Goal: Task Accomplishment & Management: Complete application form

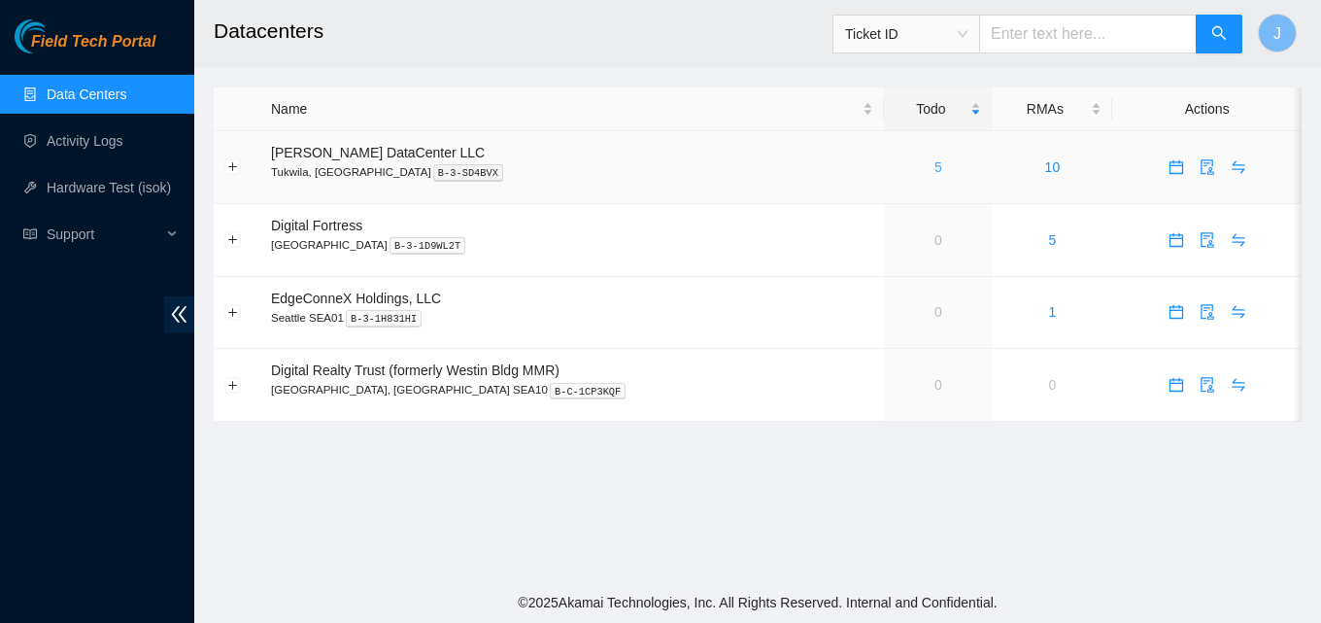
click at [935, 159] on link "5" at bounding box center [939, 167] width 8 height 16
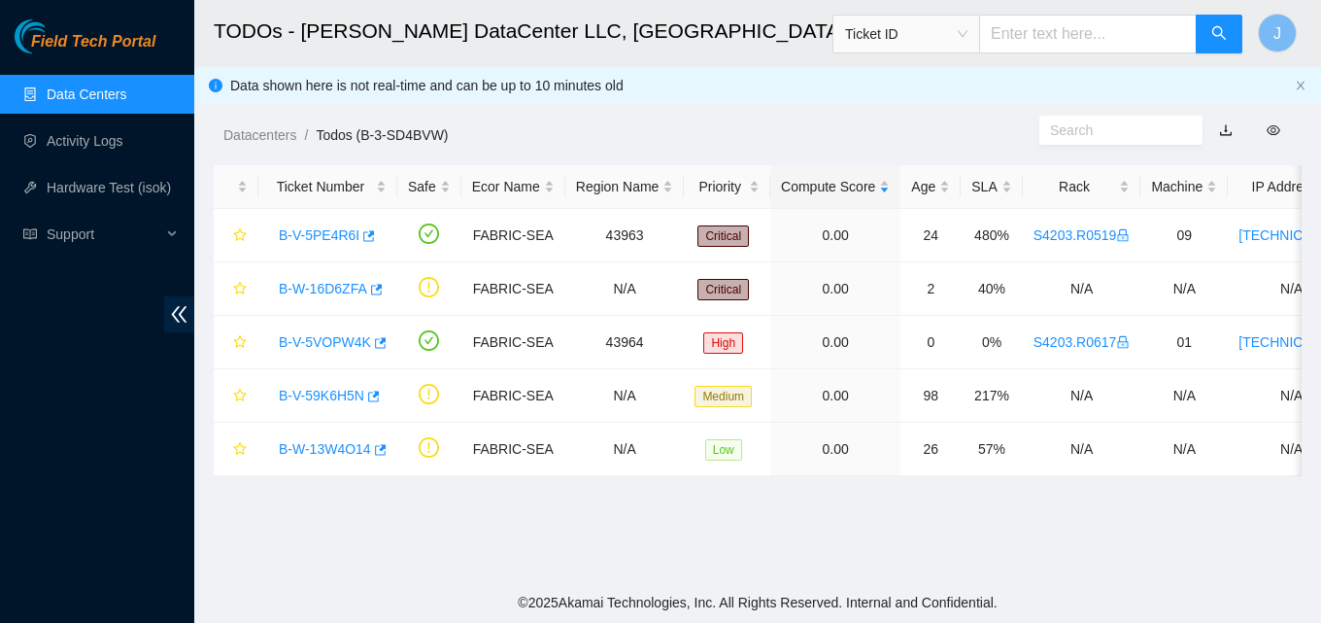
drag, startPoint x: 32, startPoint y: 6, endPoint x: 33, endPoint y: -4, distance: 9.8
click at [33, 0] on html "Field Tech Portal Data Centers Activity Logs Hardware Test (isok) Support TODOs…" at bounding box center [660, 311] width 1321 height 623
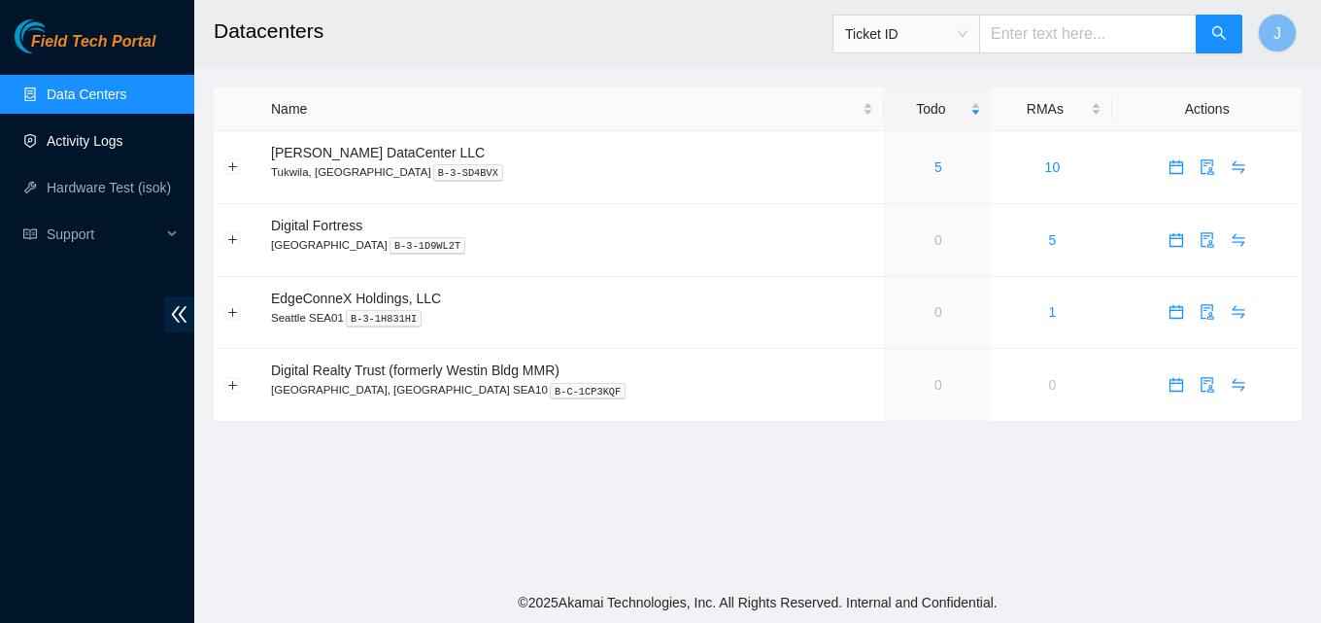
click at [106, 147] on link "Activity Logs" at bounding box center [85, 141] width 77 height 16
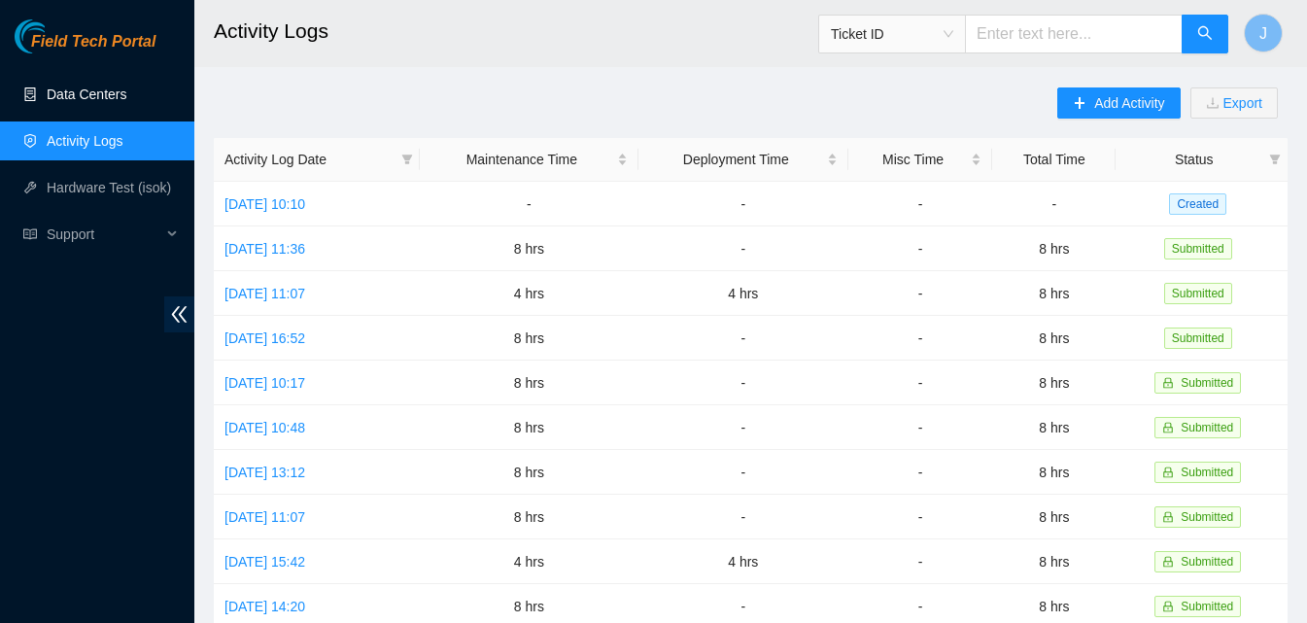
click at [126, 86] on link "Data Centers" at bounding box center [87, 94] width 80 height 16
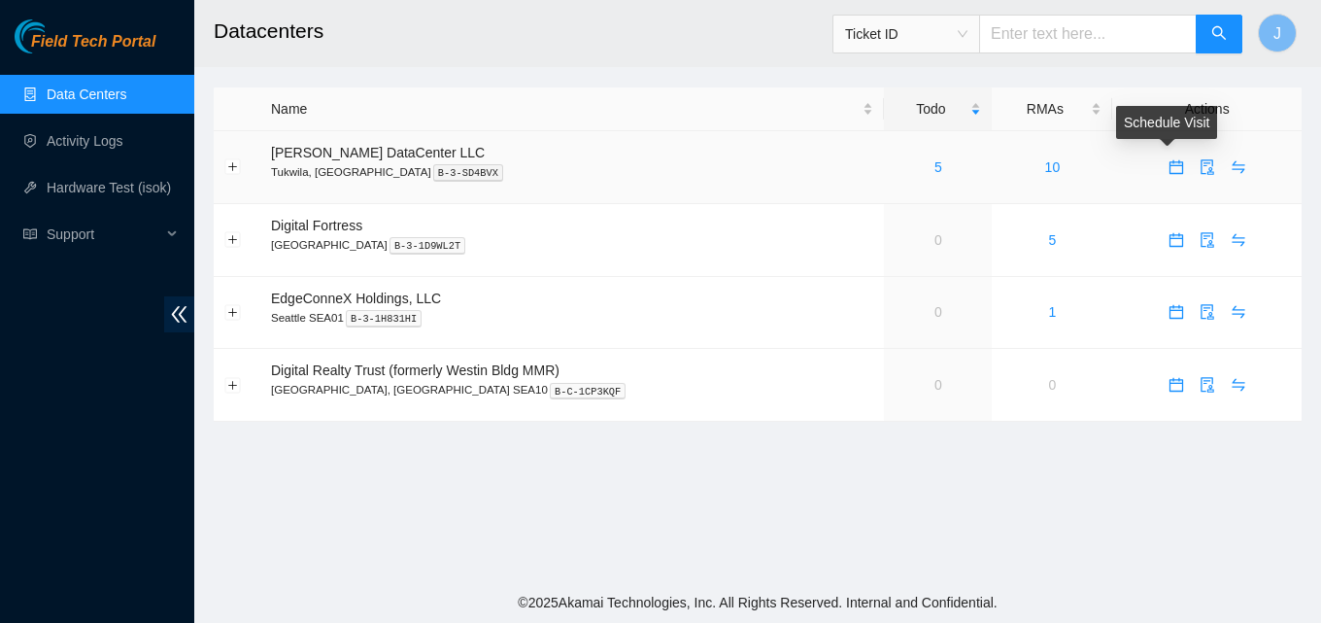
click at [1169, 168] on icon "calendar" at bounding box center [1177, 167] width 16 height 16
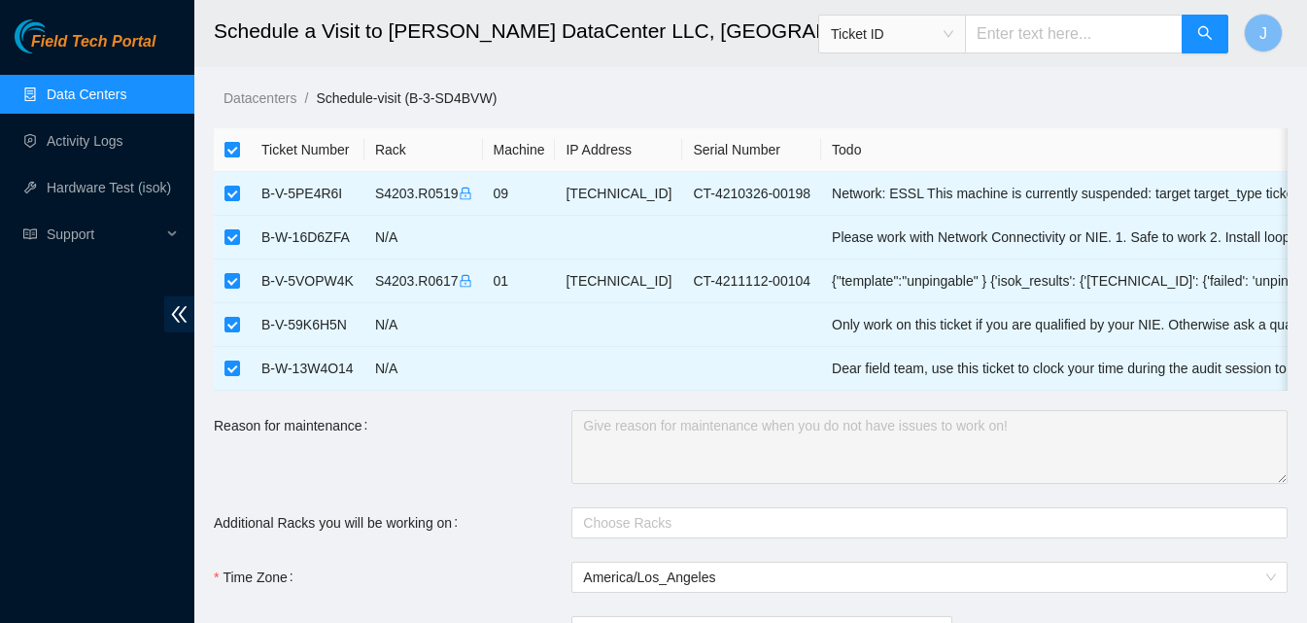
click at [233, 151] on input "checkbox" at bounding box center [232, 150] width 16 height 16
checkbox input "false"
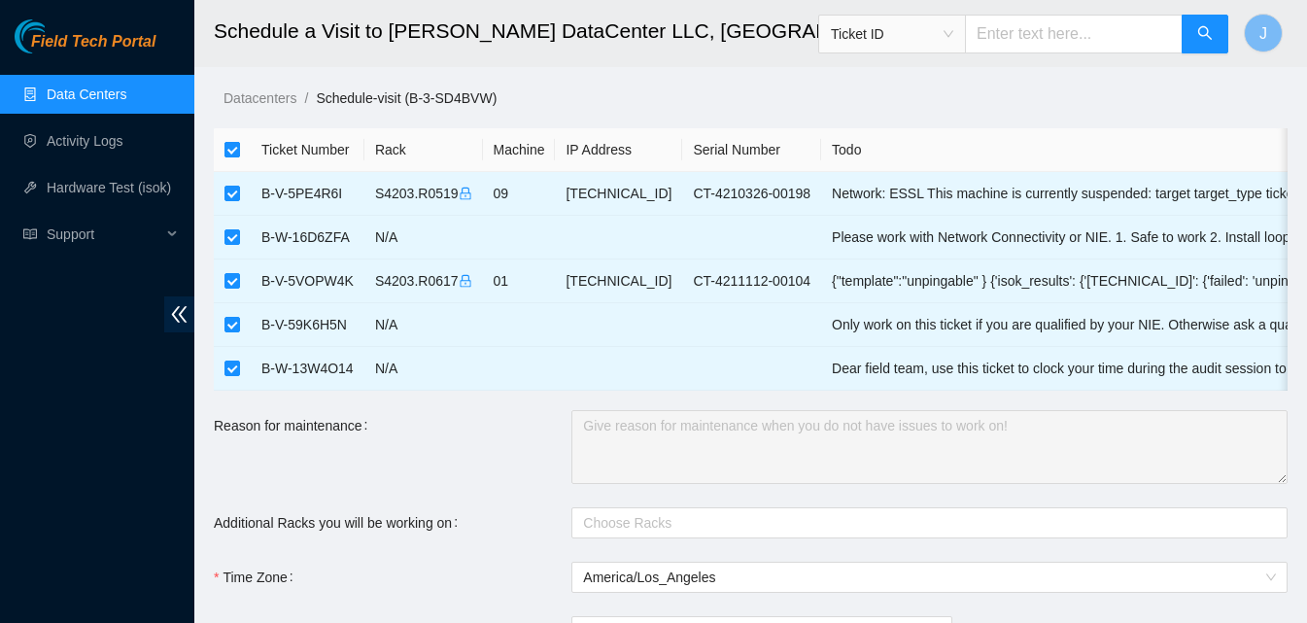
checkbox input "false"
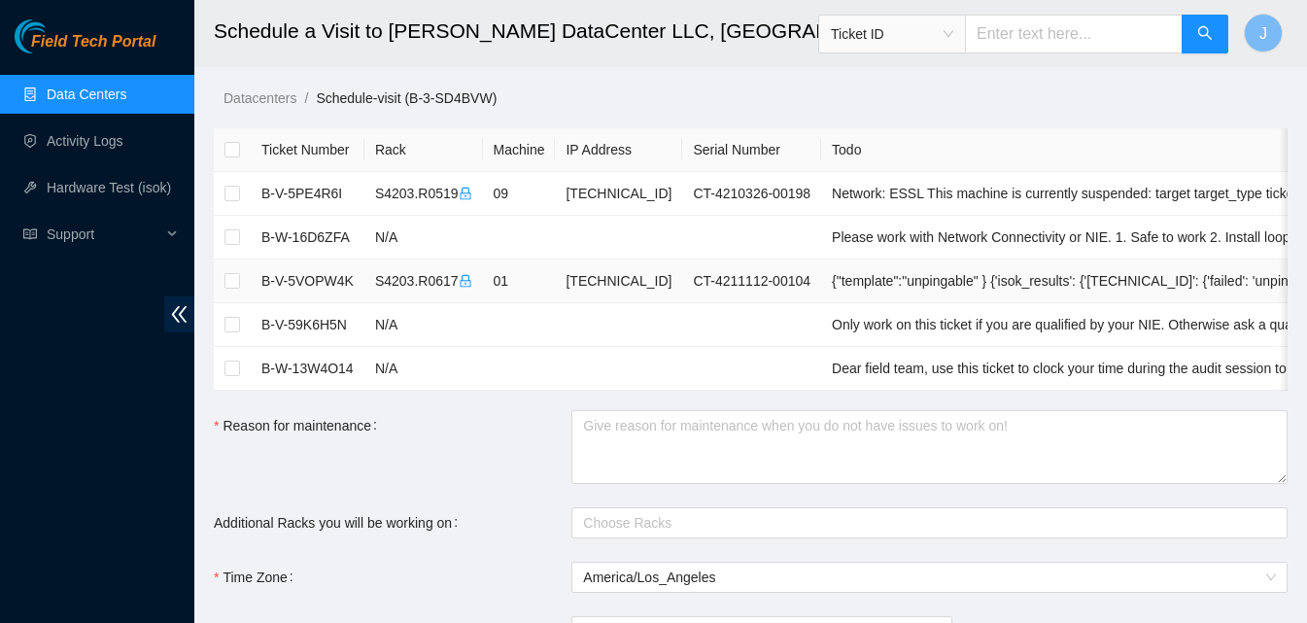
click at [257, 280] on td "B-V-5VOPW4K" at bounding box center [308, 281] width 114 height 44
click at [235, 280] on input "checkbox" at bounding box center [232, 281] width 16 height 16
checkbox input "true"
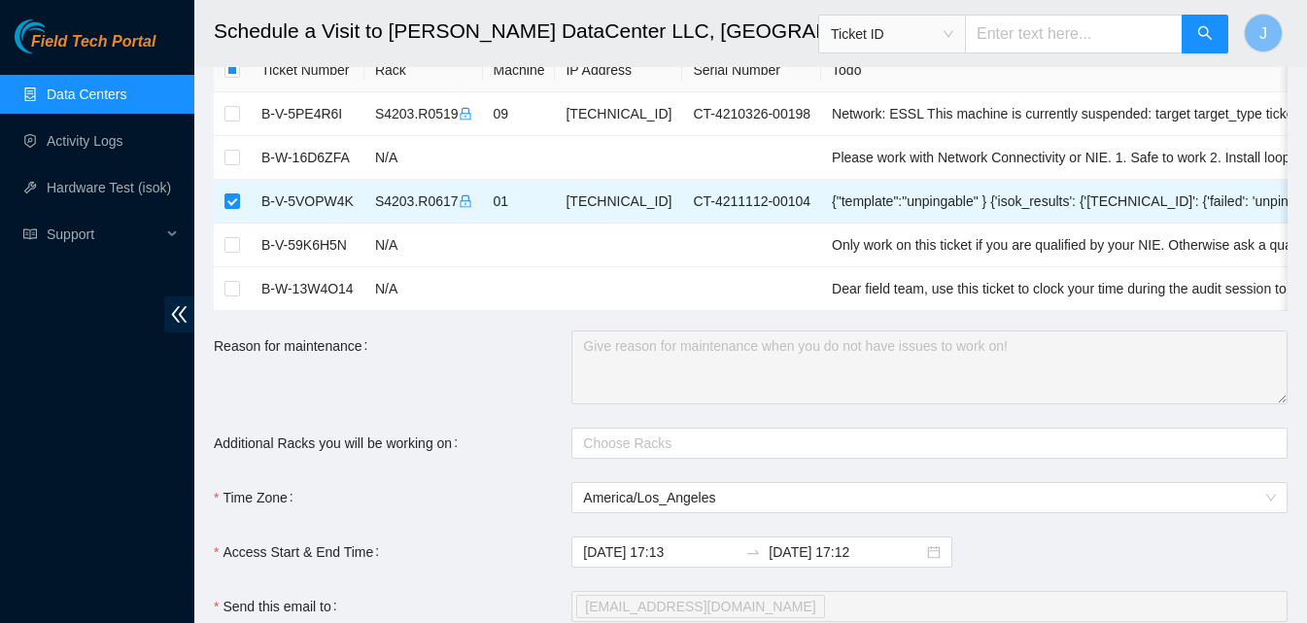
scroll to position [194, 0]
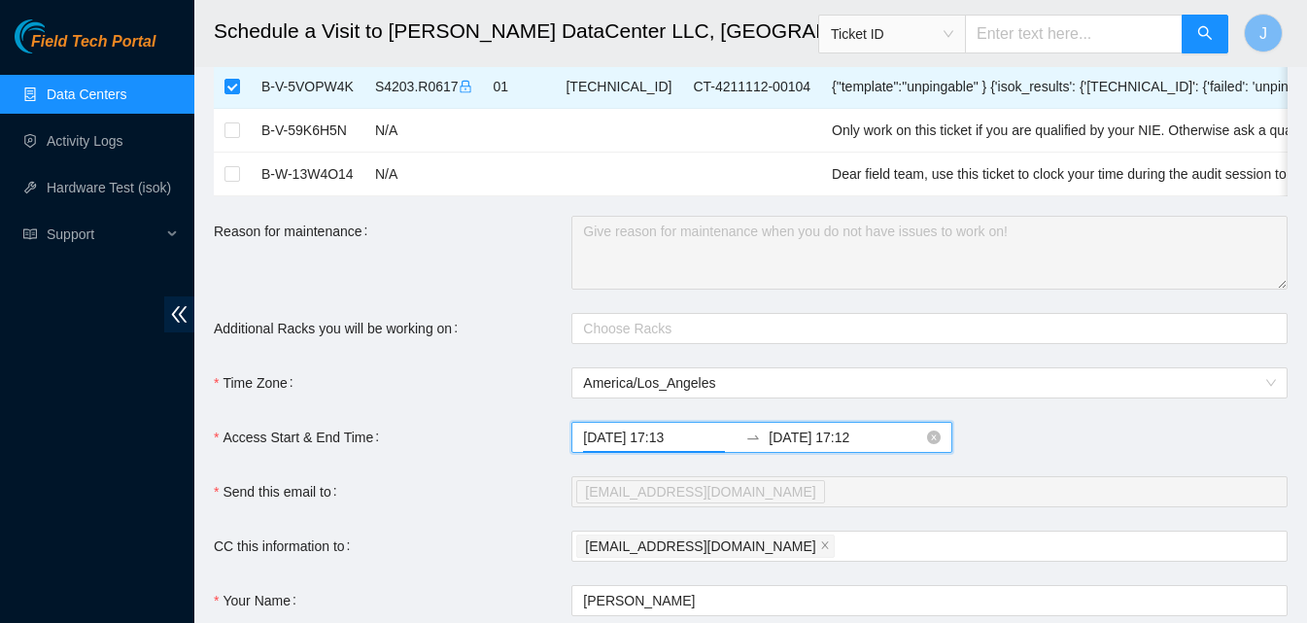
click at [613, 448] on input "2025-09-18 17:13" at bounding box center [660, 437] width 154 height 21
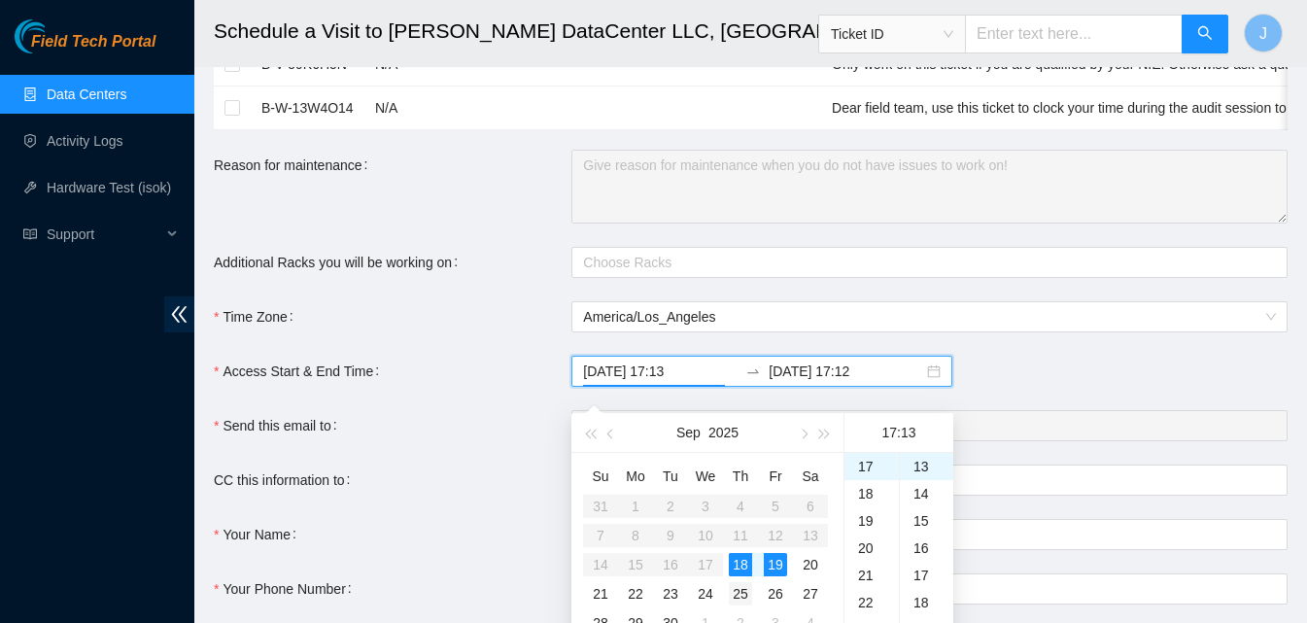
scroll to position [291, 0]
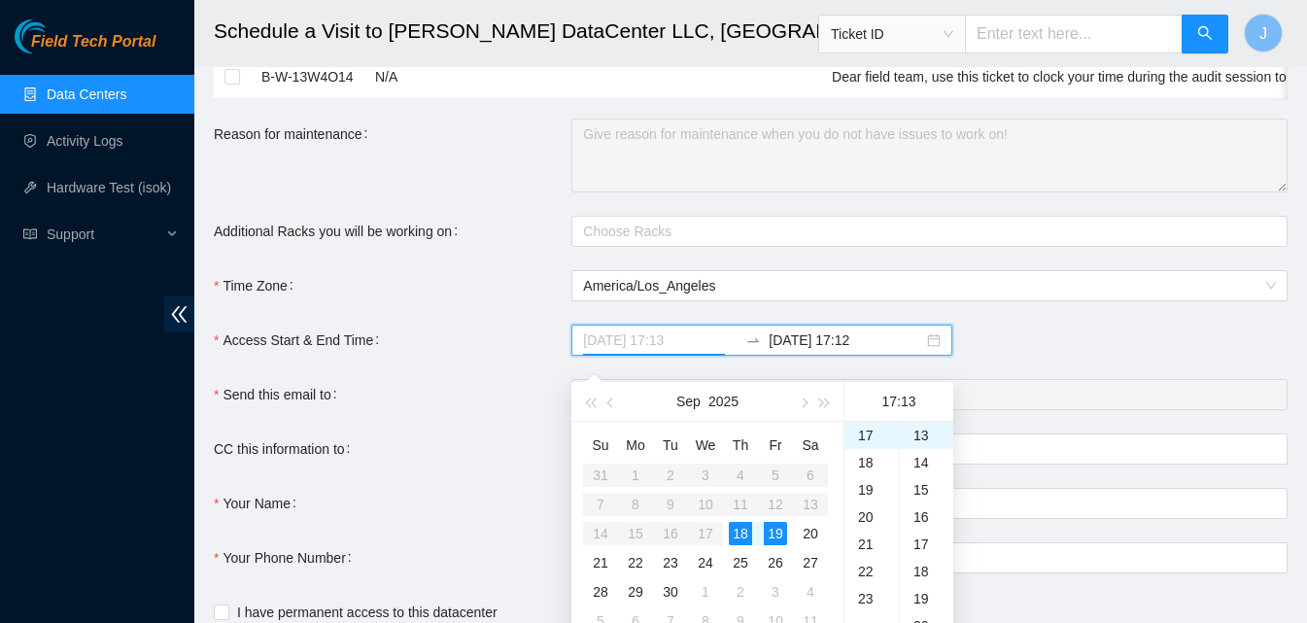
click at [779, 536] on div "19" at bounding box center [775, 533] width 23 height 23
click at [861, 488] on div "09" at bounding box center [871, 485] width 54 height 27
click at [916, 435] on div "00" at bounding box center [926, 435] width 53 height 27
type input "2025-09-19 09:00"
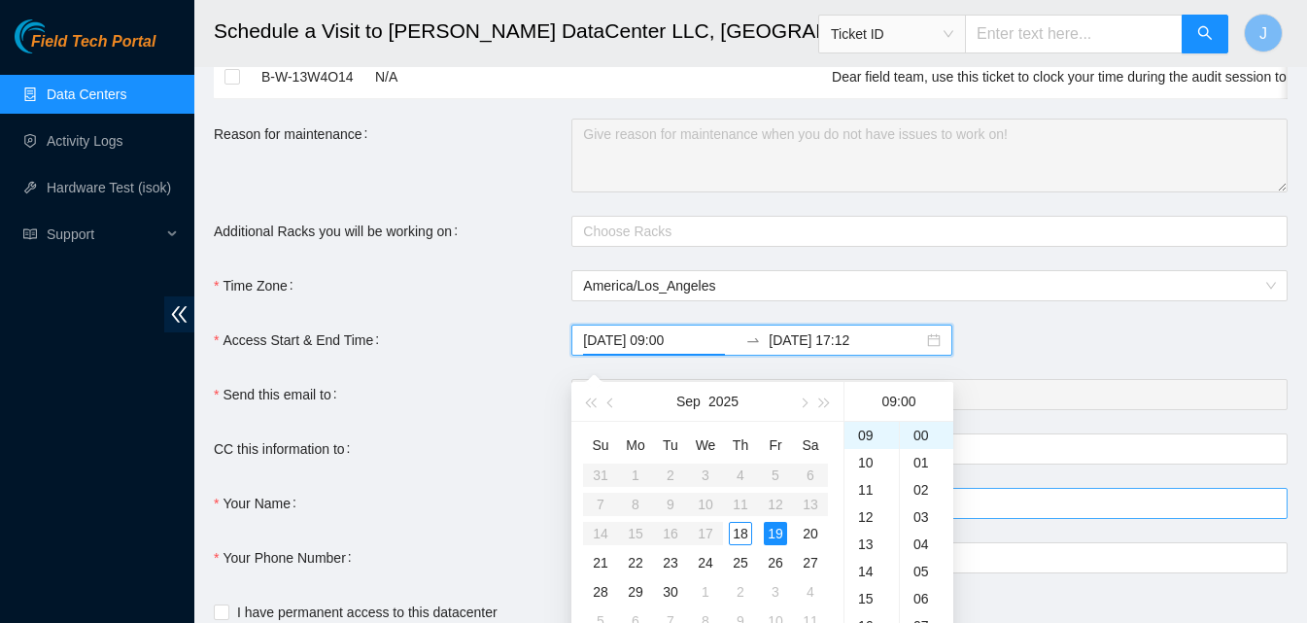
scroll to position [429, 0]
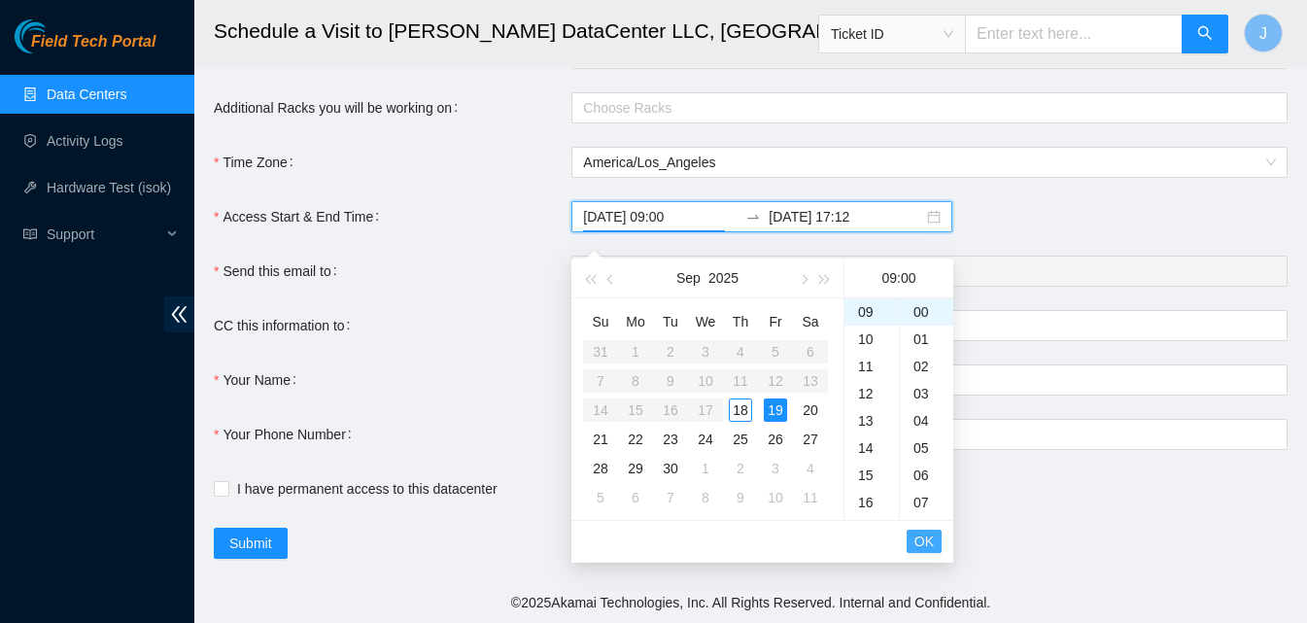
drag, startPoint x: 911, startPoint y: 538, endPoint x: 922, endPoint y: 531, distance: 12.7
click at [917, 536] on li "OK" at bounding box center [924, 541] width 35 height 33
click at [923, 531] on span "OK" at bounding box center [923, 541] width 19 height 21
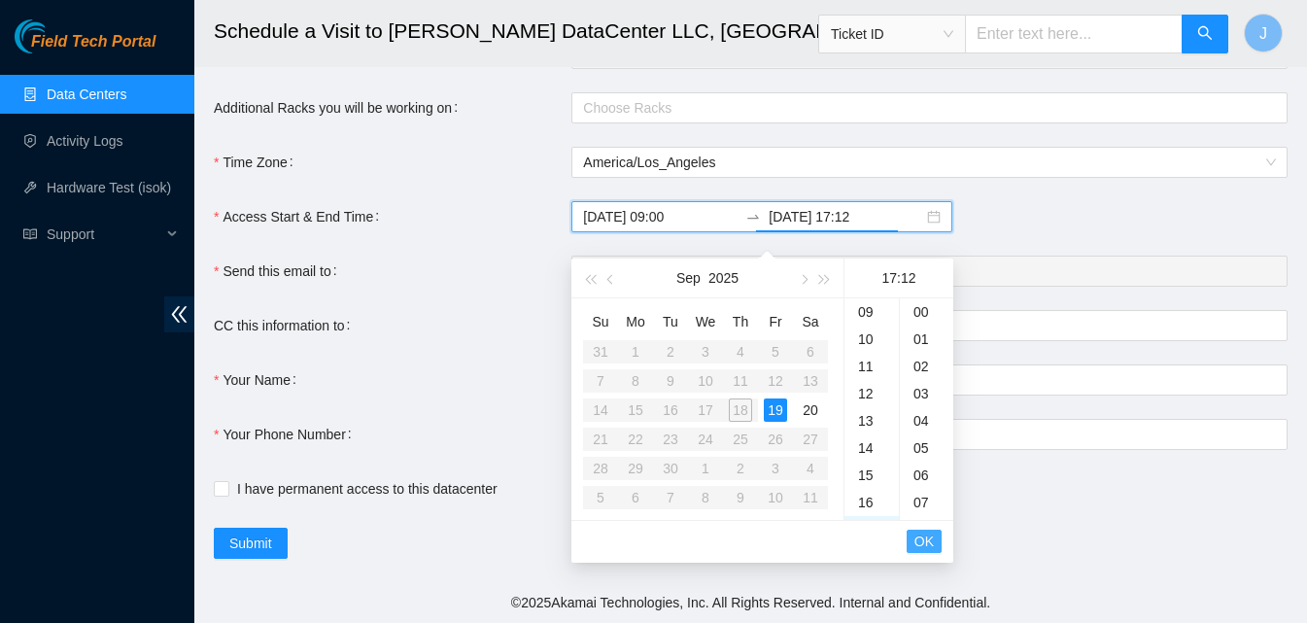
scroll to position [326, 0]
click at [863, 301] on div "17" at bounding box center [871, 311] width 54 height 27
click at [924, 399] on div "30" at bounding box center [926, 412] width 53 height 27
type input "2025-09-19 17:30"
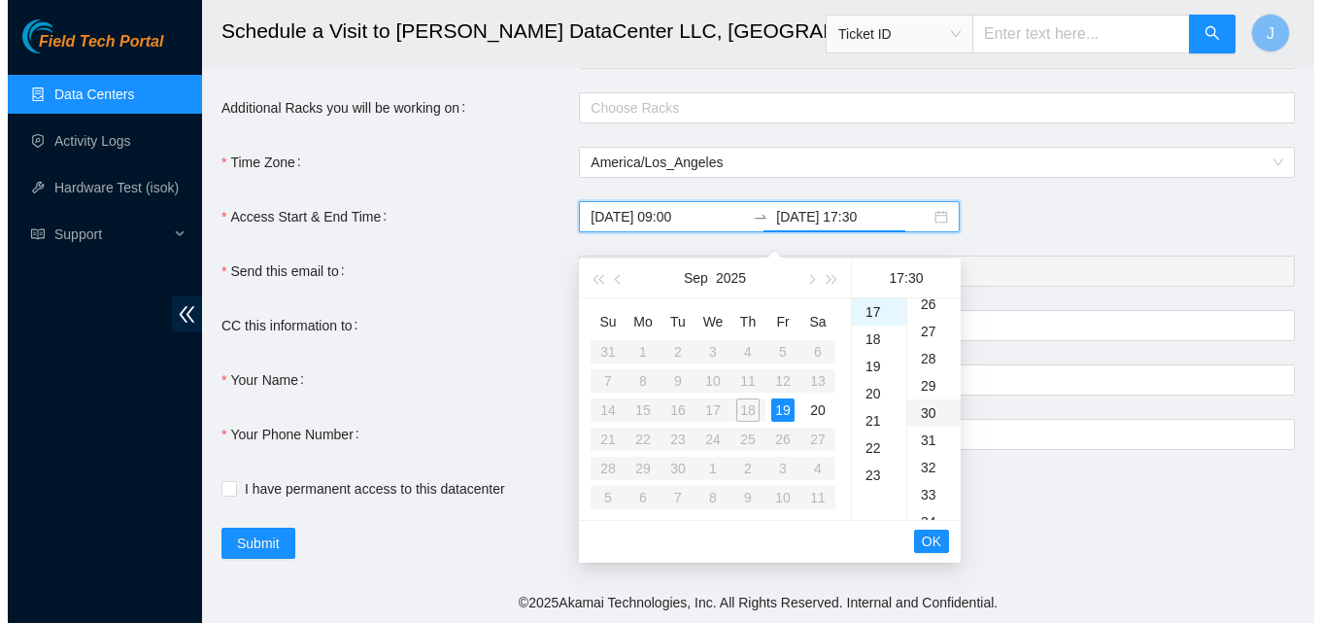
scroll to position [816, 0]
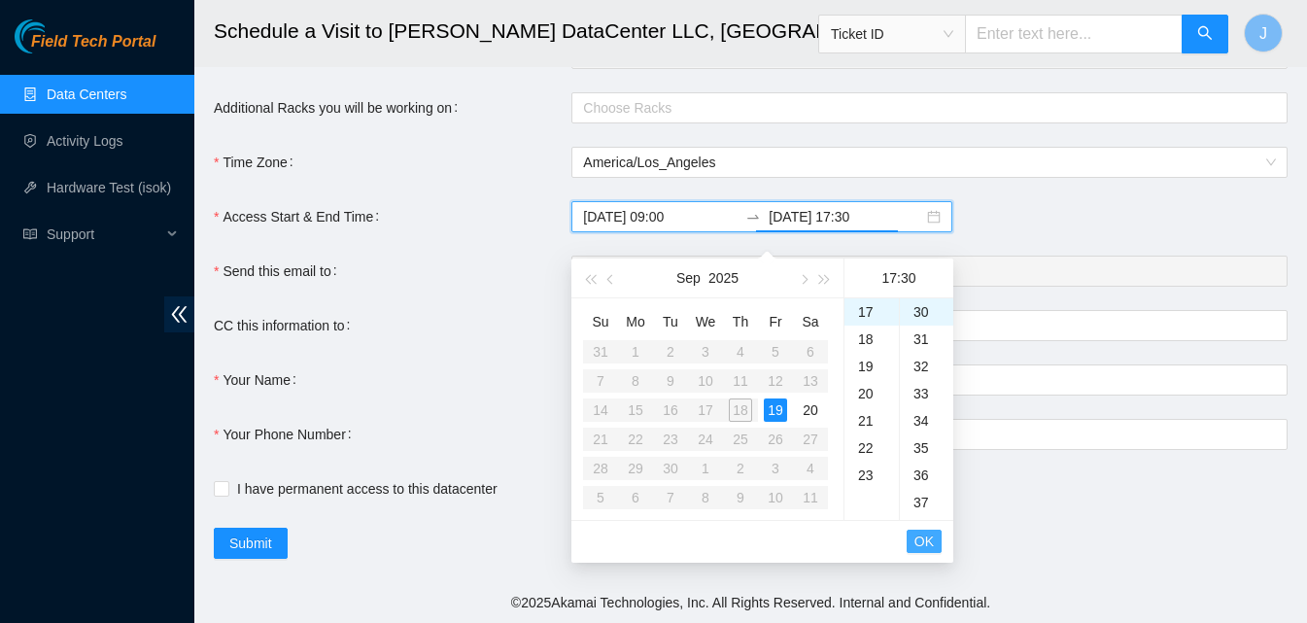
click at [924, 531] on span "OK" at bounding box center [923, 541] width 19 height 21
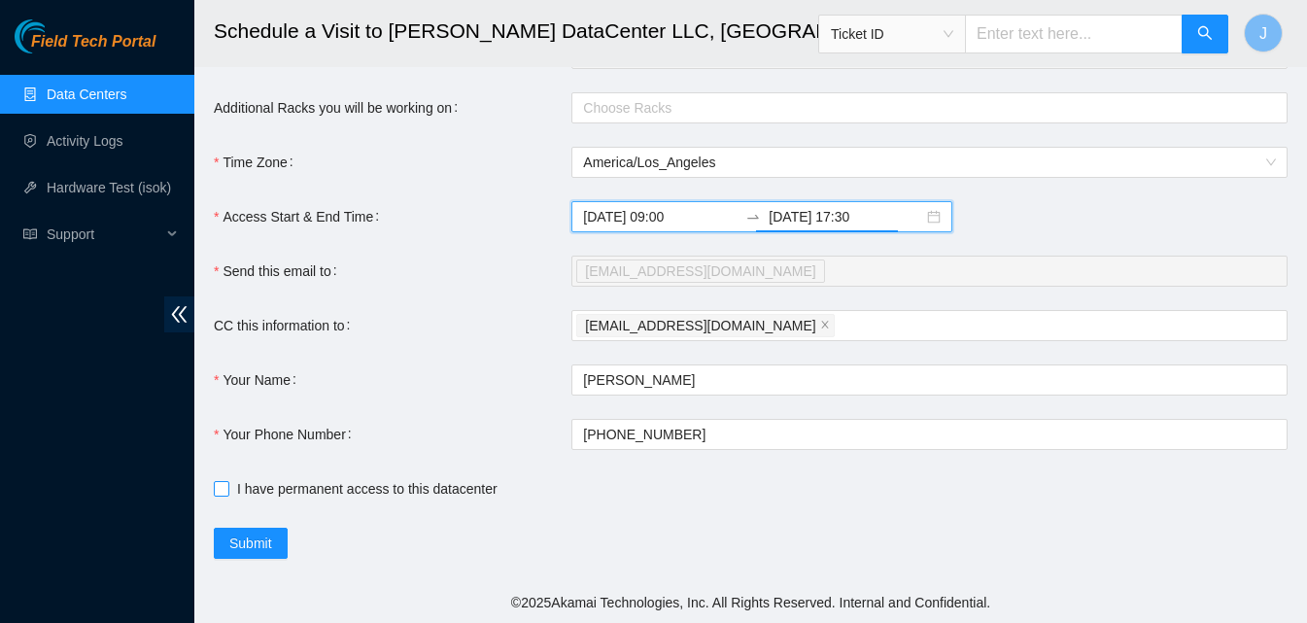
click at [215, 488] on input "I have permanent access to this datacenter" at bounding box center [221, 488] width 14 height 14
checkbox input "true"
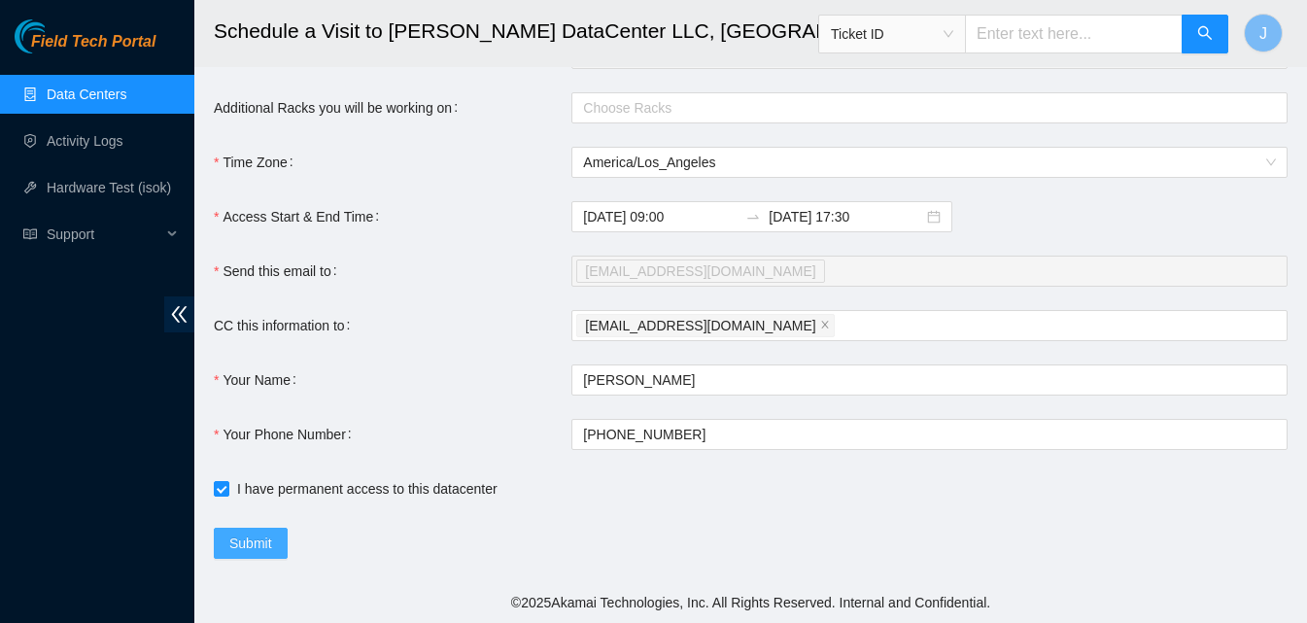
click at [267, 550] on span "Submit" at bounding box center [250, 542] width 43 height 21
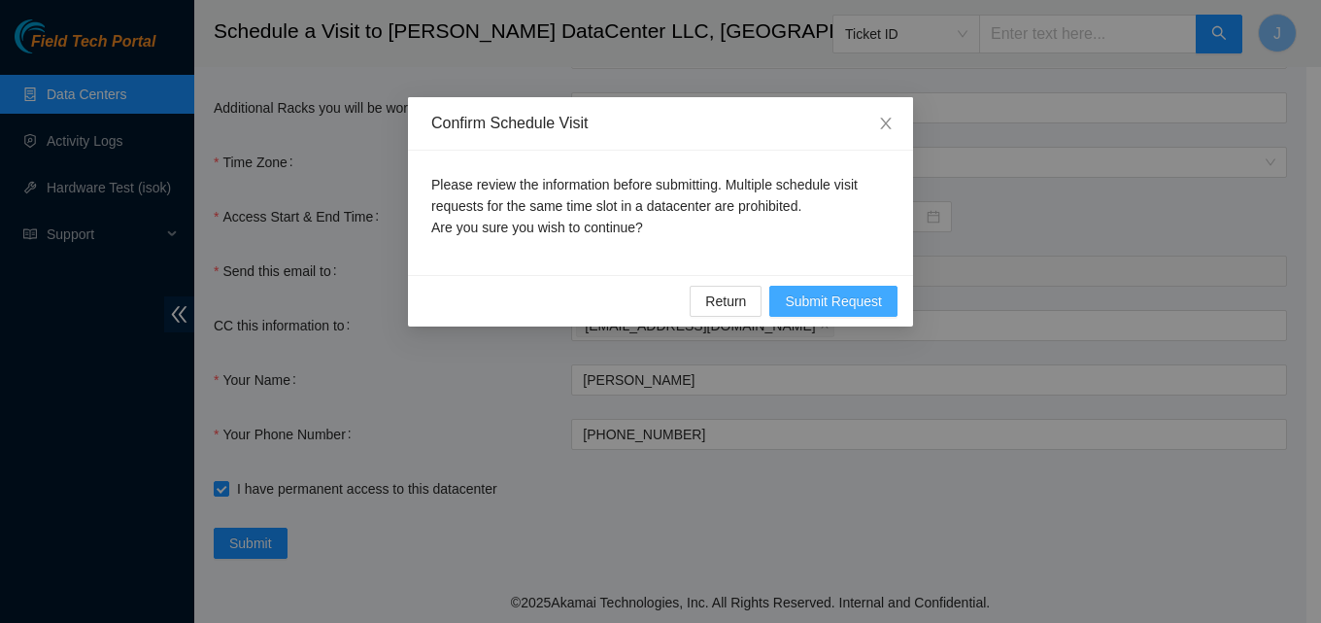
click at [825, 299] on span "Submit Request" at bounding box center [833, 301] width 97 height 21
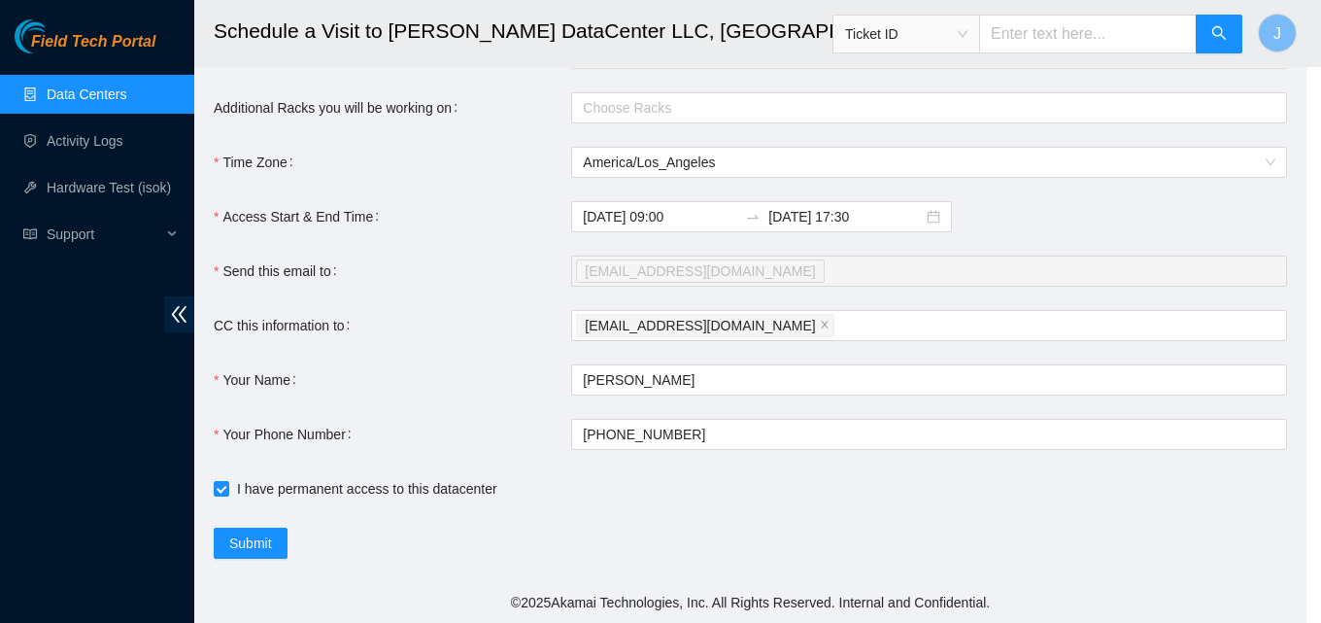
type input "2025-09-18 17:13"
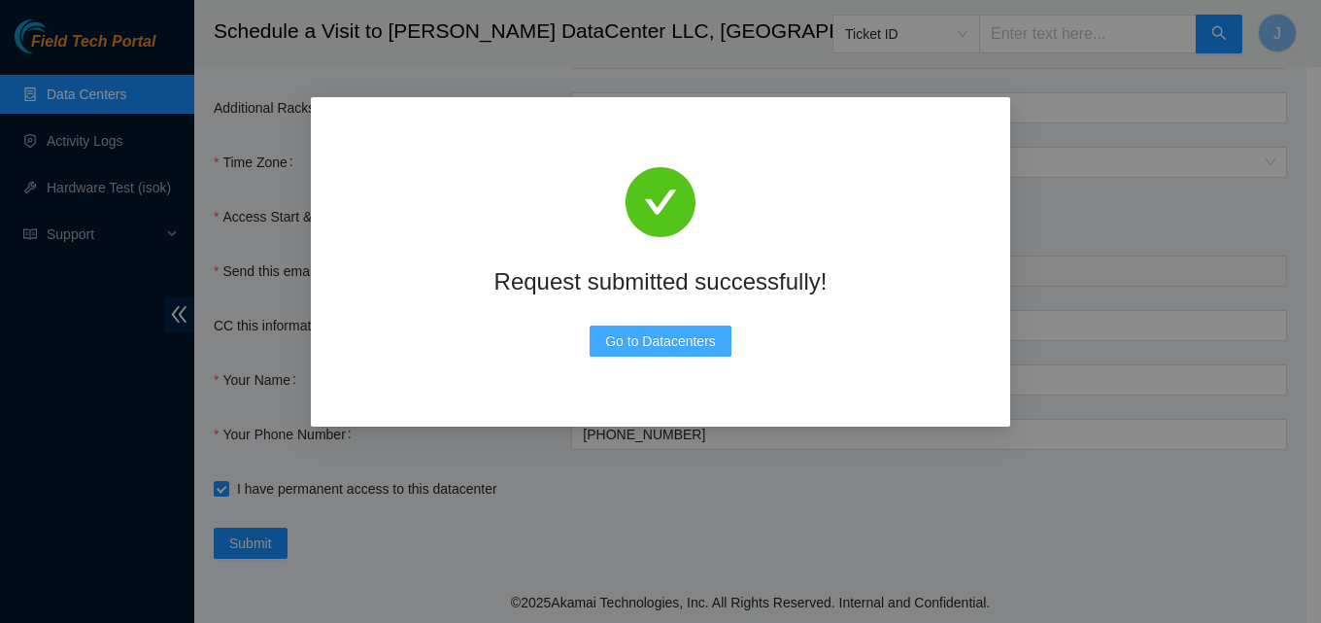
click at [668, 339] on span "Go to Datacenters" at bounding box center [660, 340] width 111 height 21
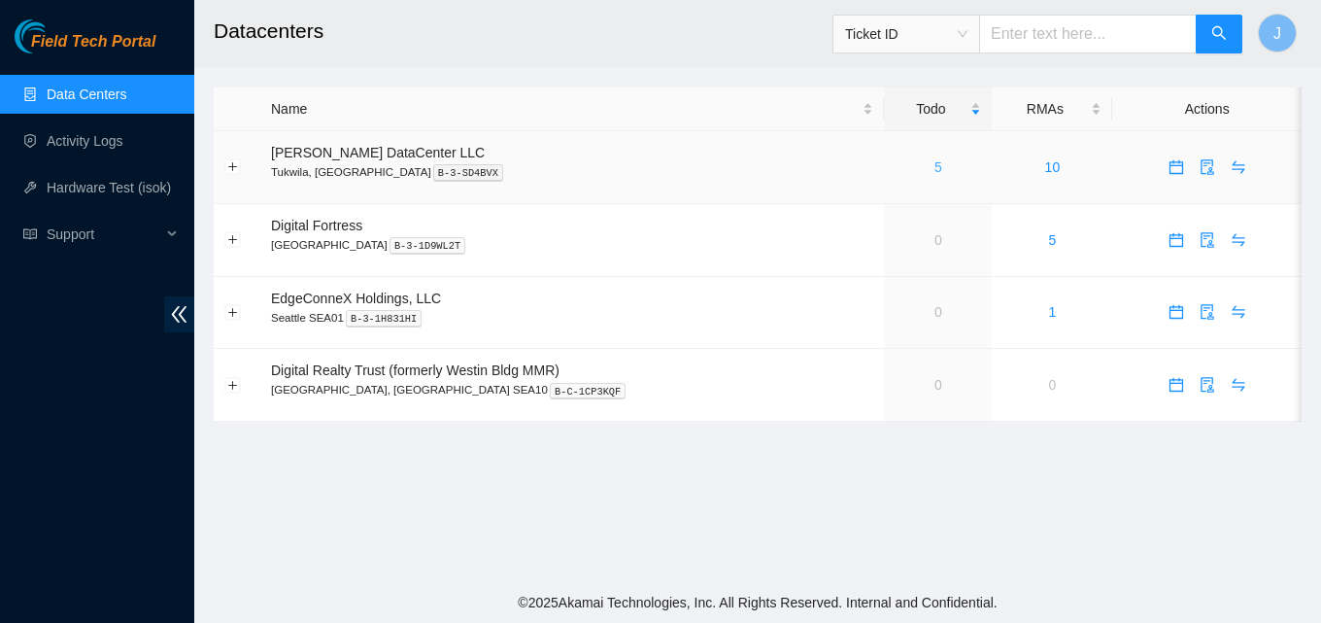
click at [935, 162] on link "5" at bounding box center [939, 167] width 8 height 16
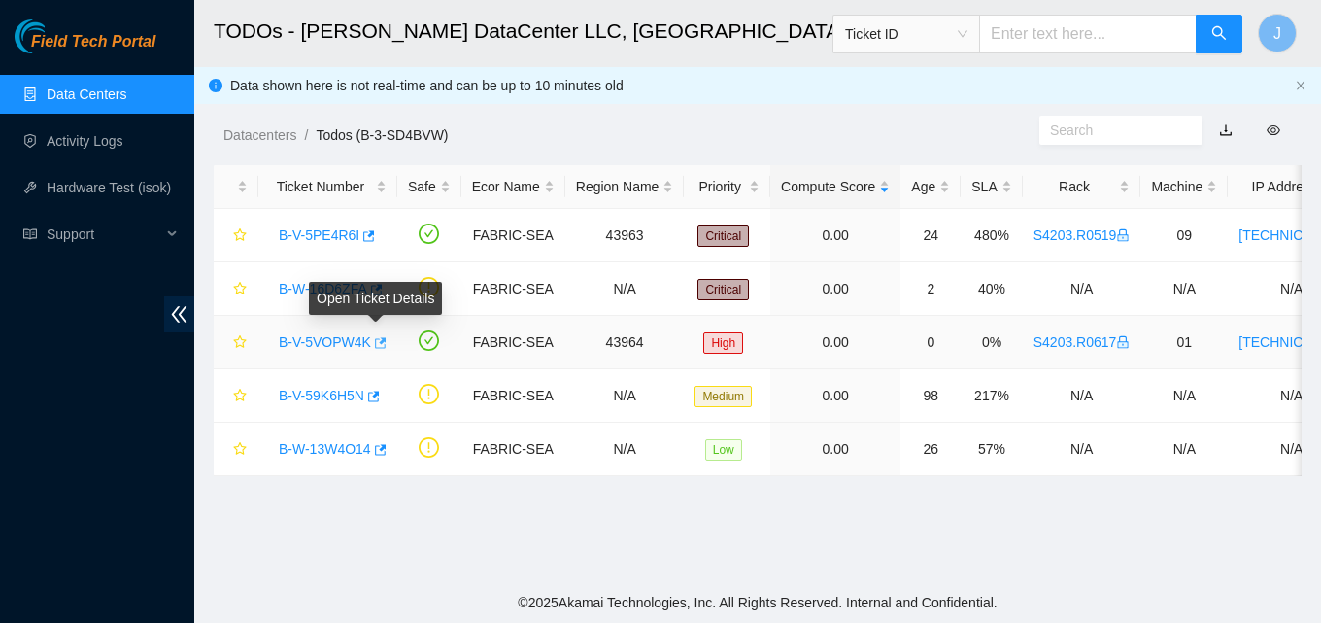
click at [378, 341] on icon "button" at bounding box center [381, 342] width 12 height 11
click at [86, 133] on link "Activity Logs" at bounding box center [85, 141] width 77 height 16
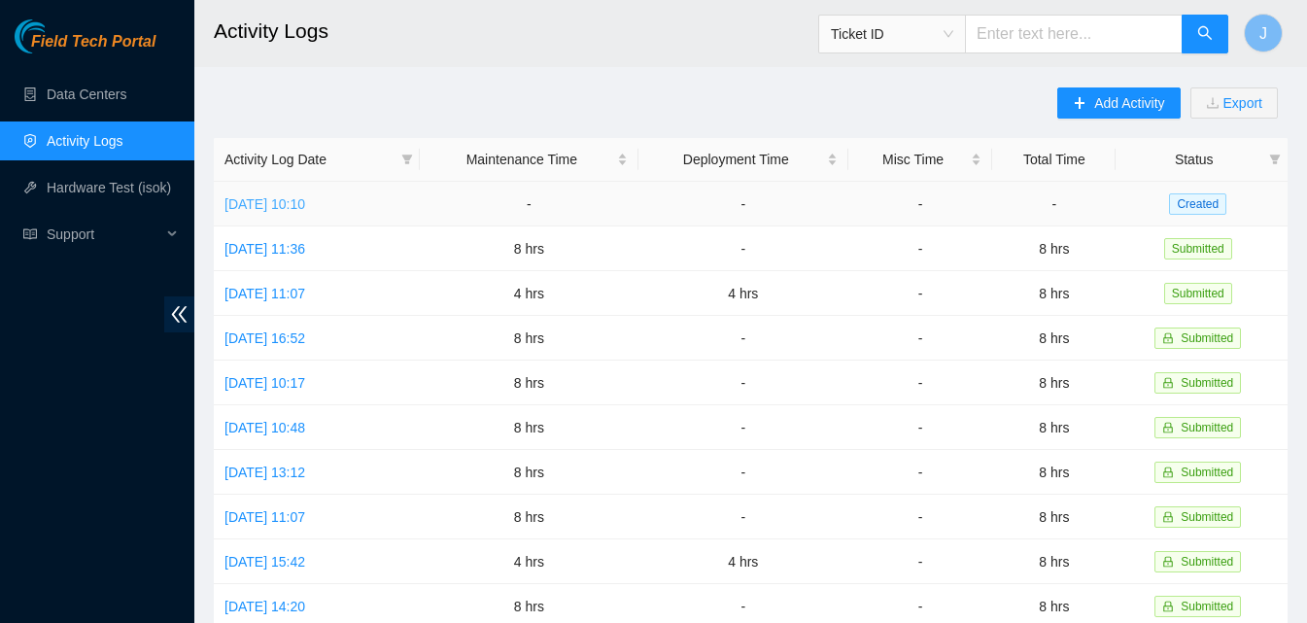
click at [272, 199] on link "Thu, 18 Sep 2025 10:10" at bounding box center [264, 204] width 81 height 16
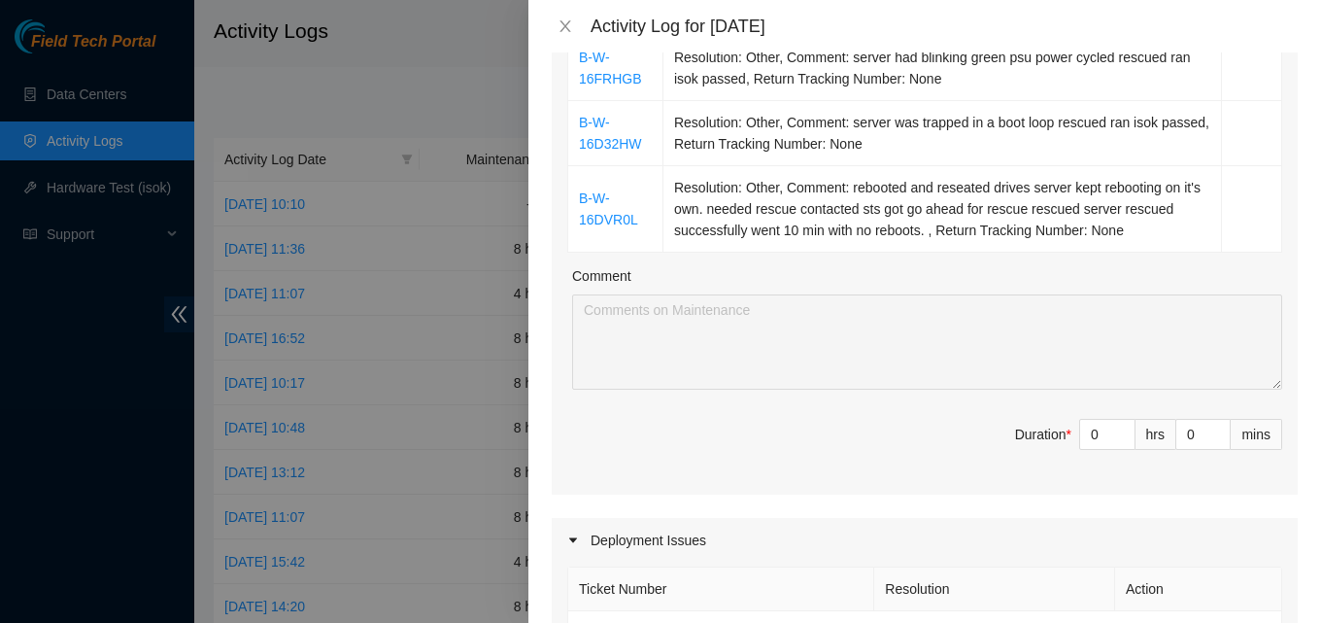
scroll to position [389, 0]
click at [1096, 440] on input "0" at bounding box center [1107, 433] width 54 height 29
type input "8"
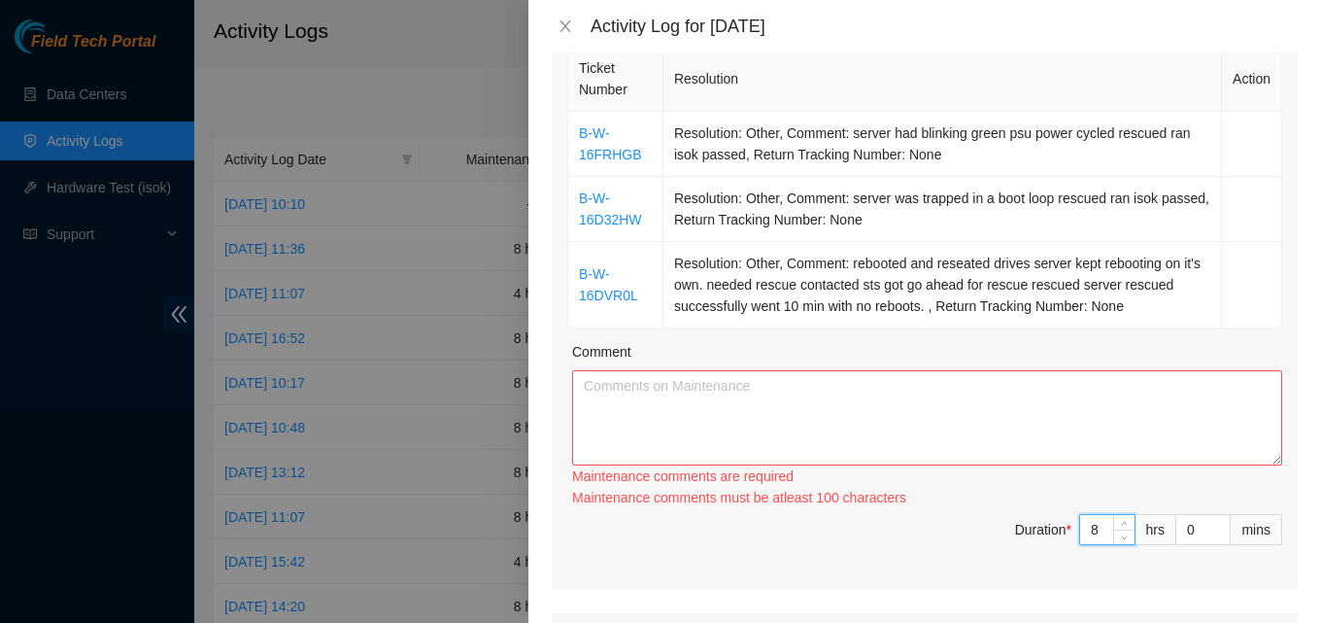
scroll to position [291, 0]
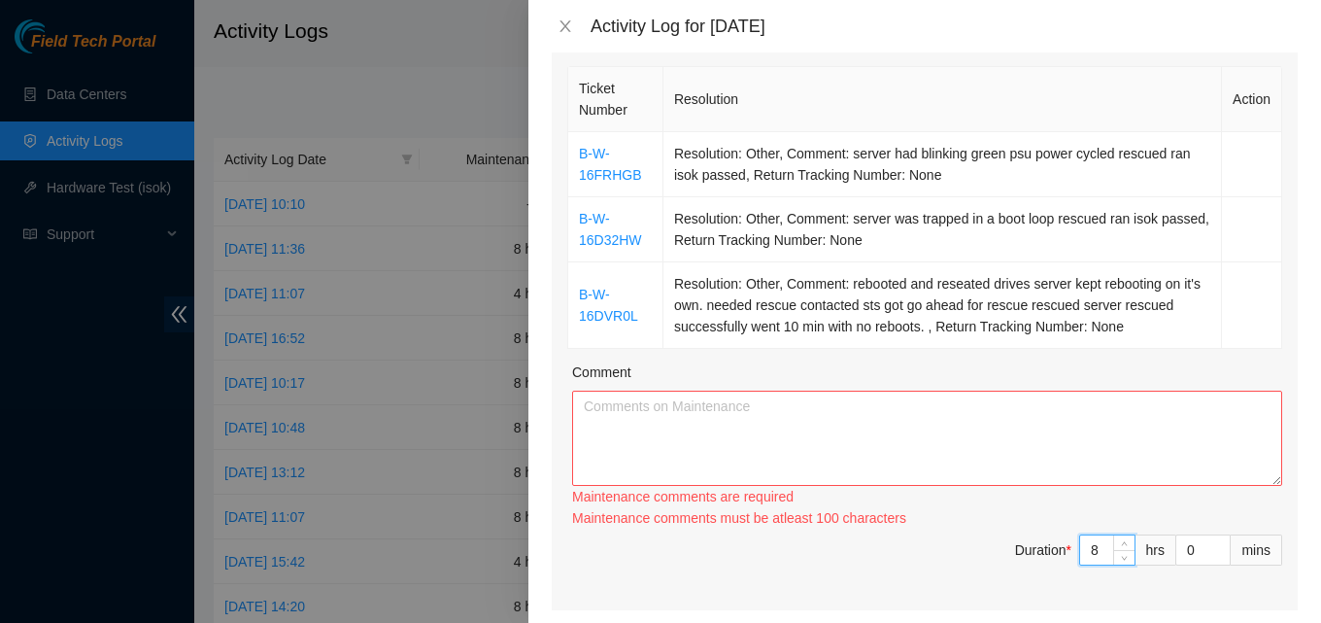
type input "8"
click at [980, 455] on textarea "Comment" at bounding box center [927, 438] width 710 height 95
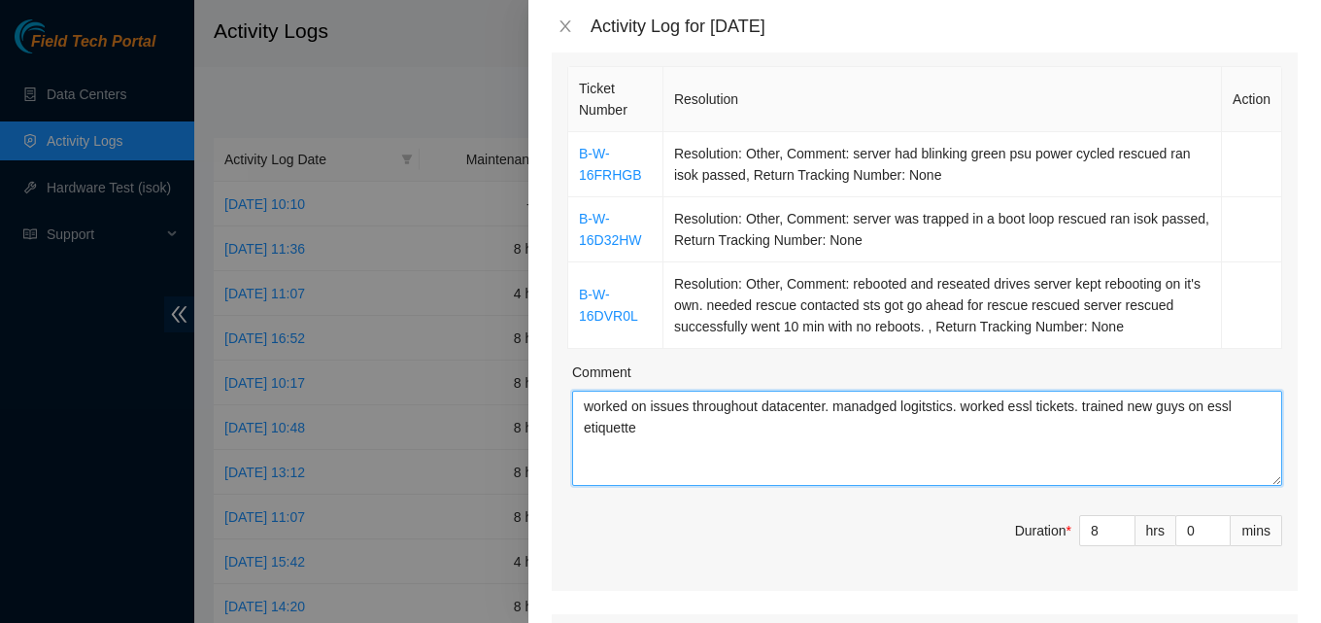
click at [674, 425] on textarea "worked on issues throughout datacenter. manadged logitstics. worked essl ticket…" at bounding box center [927, 438] width 710 height 95
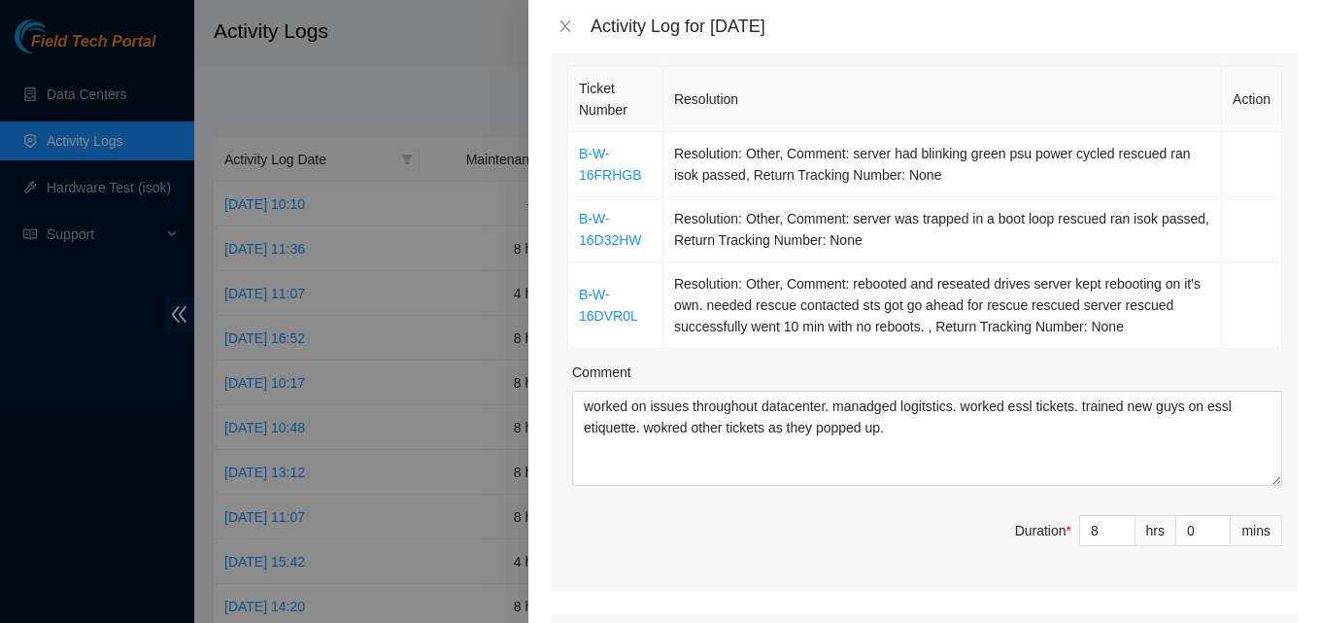
click at [663, 546] on span "Duration * 8 hrs 0 mins" at bounding box center [924, 542] width 715 height 54
click at [764, 25] on div "Activity Log for 18-09-2025" at bounding box center [944, 26] width 707 height 21
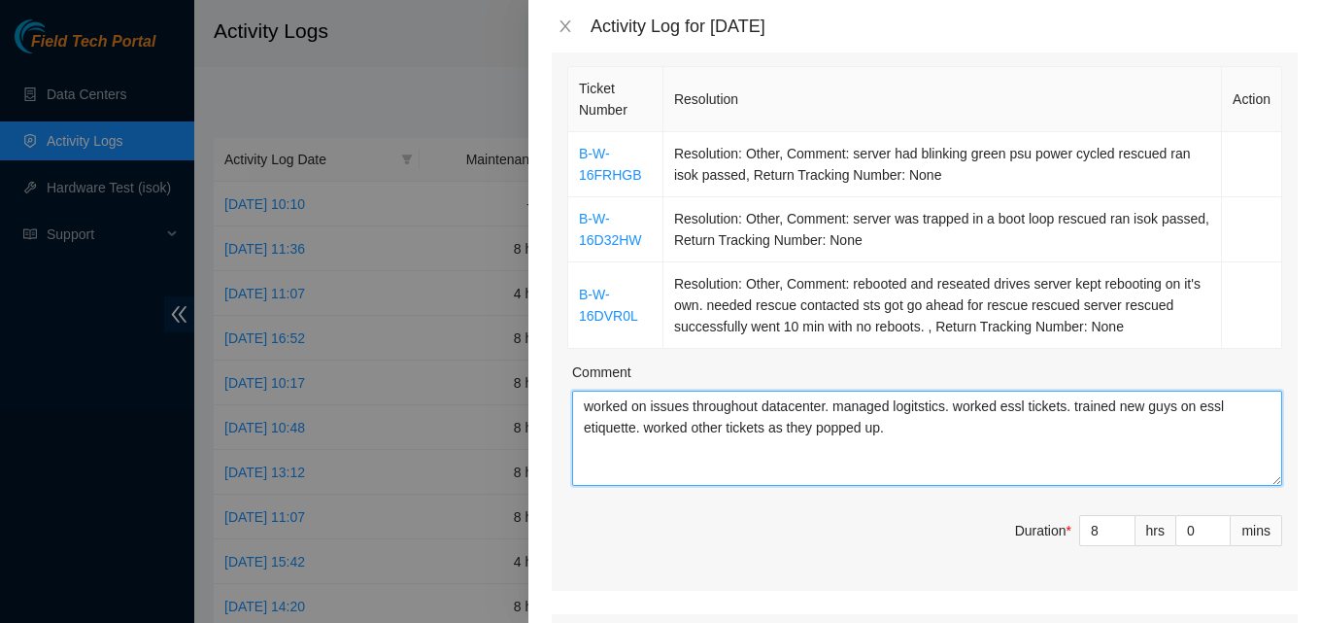
click at [901, 450] on textarea "worked on issues throughout datacenter. managed logitstics. worked essl tickets…" at bounding box center [927, 438] width 710 height 95
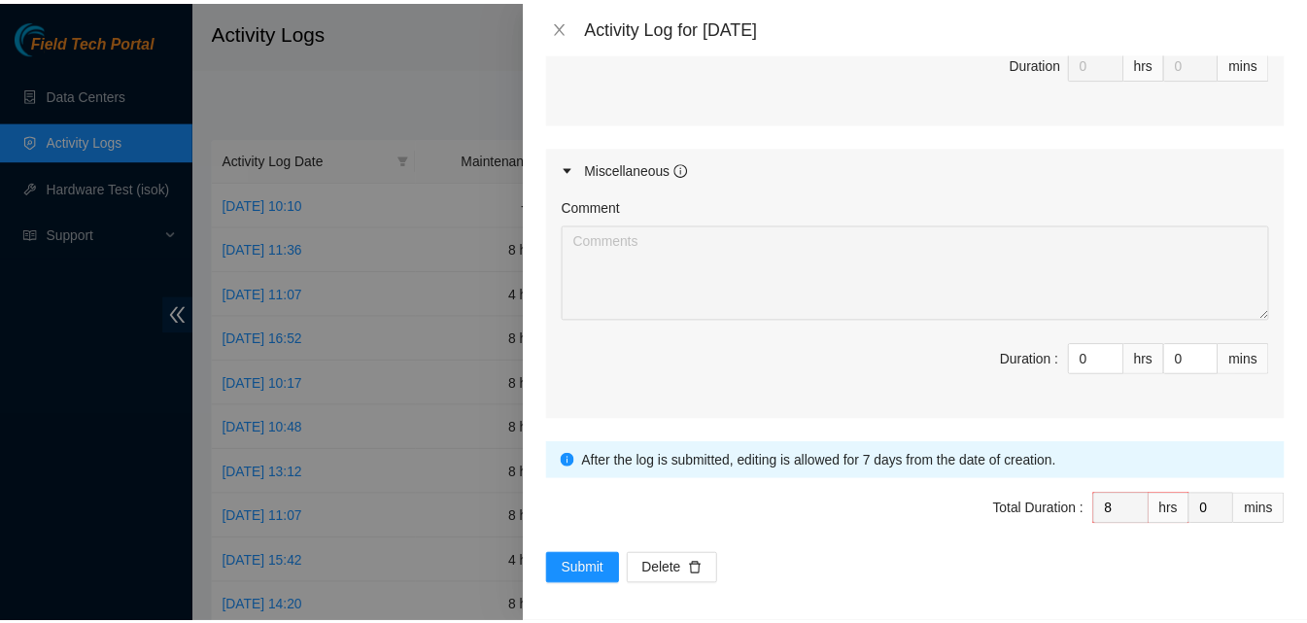
scroll to position [1170, 0]
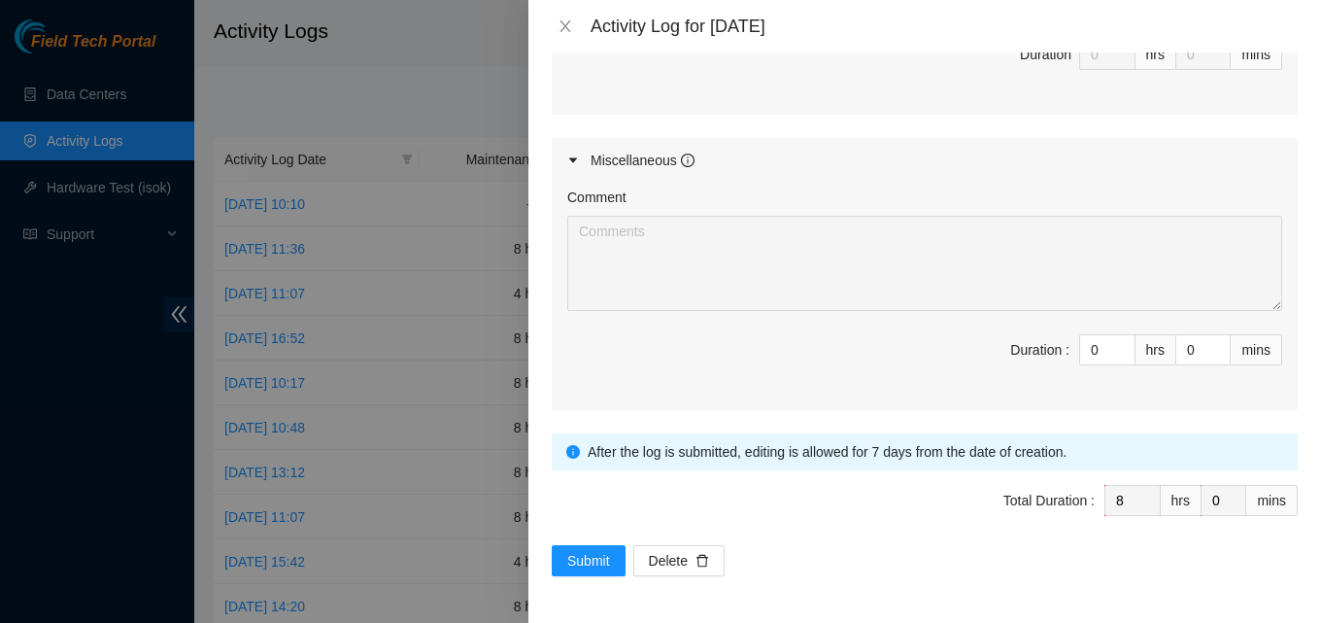
type textarea "worked on issues throughout datacenter. managed logitstics. worked essl tickets…"
click at [577, 552] on span "Submit" at bounding box center [588, 560] width 43 height 21
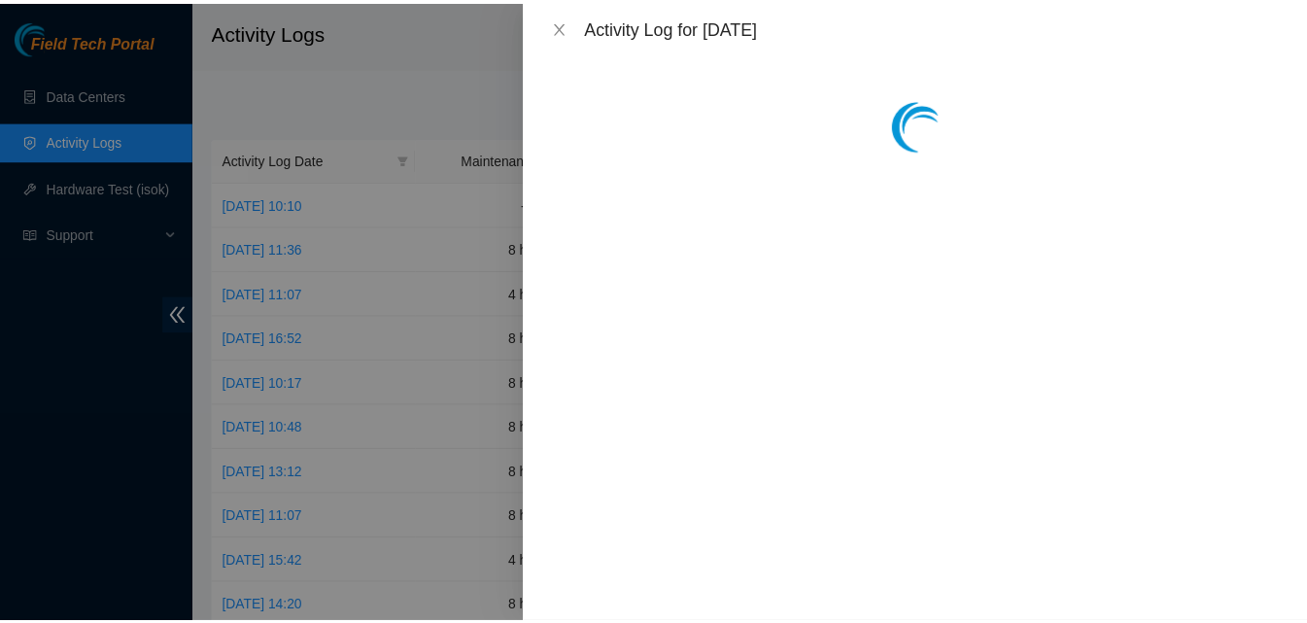
scroll to position [0, 0]
